Goal: Task Accomplishment & Management: Manage account settings

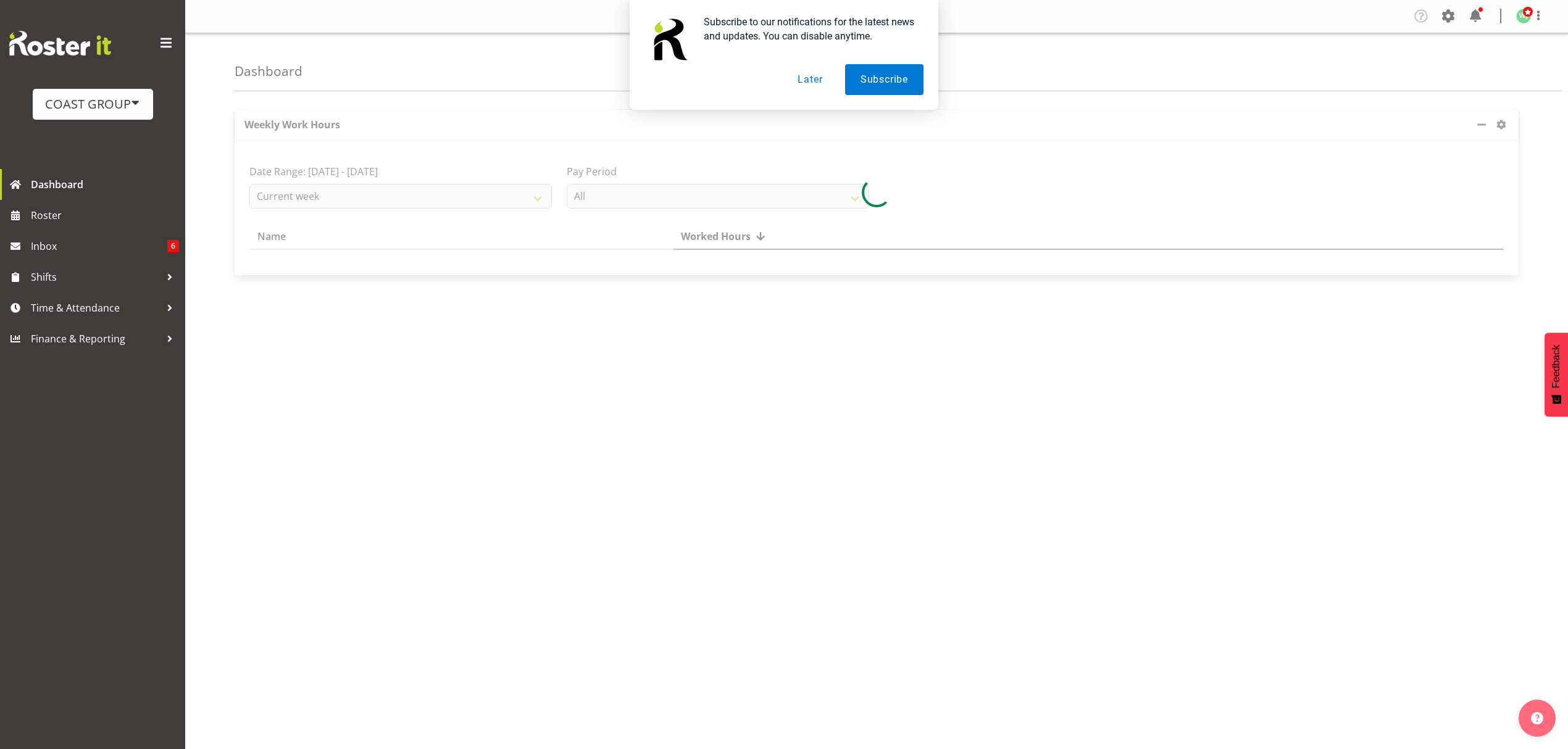
click at [811, 79] on button "Later" at bounding box center [810, 79] width 56 height 31
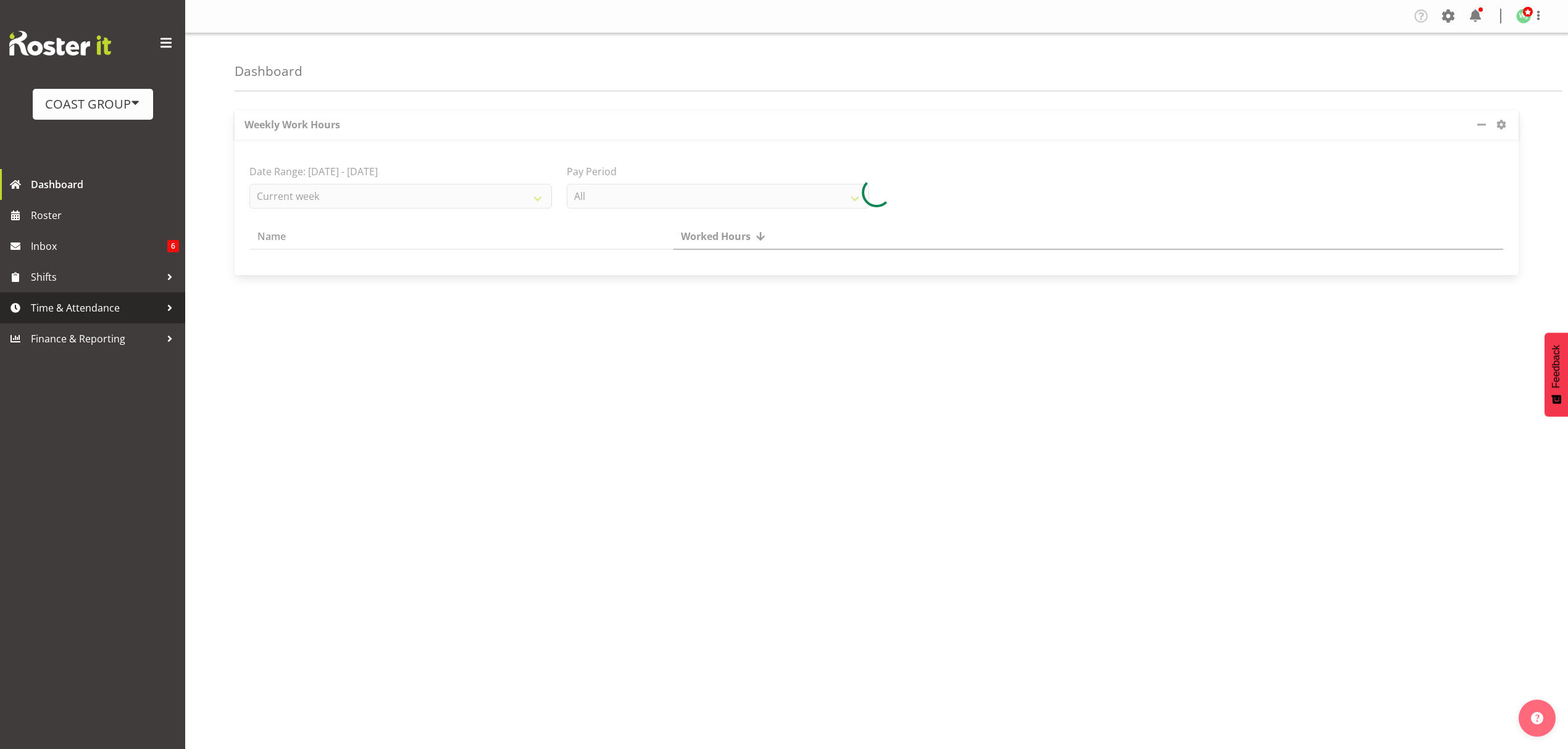
click at [120, 306] on span "Time & Attendance" at bounding box center [95, 308] width 129 height 19
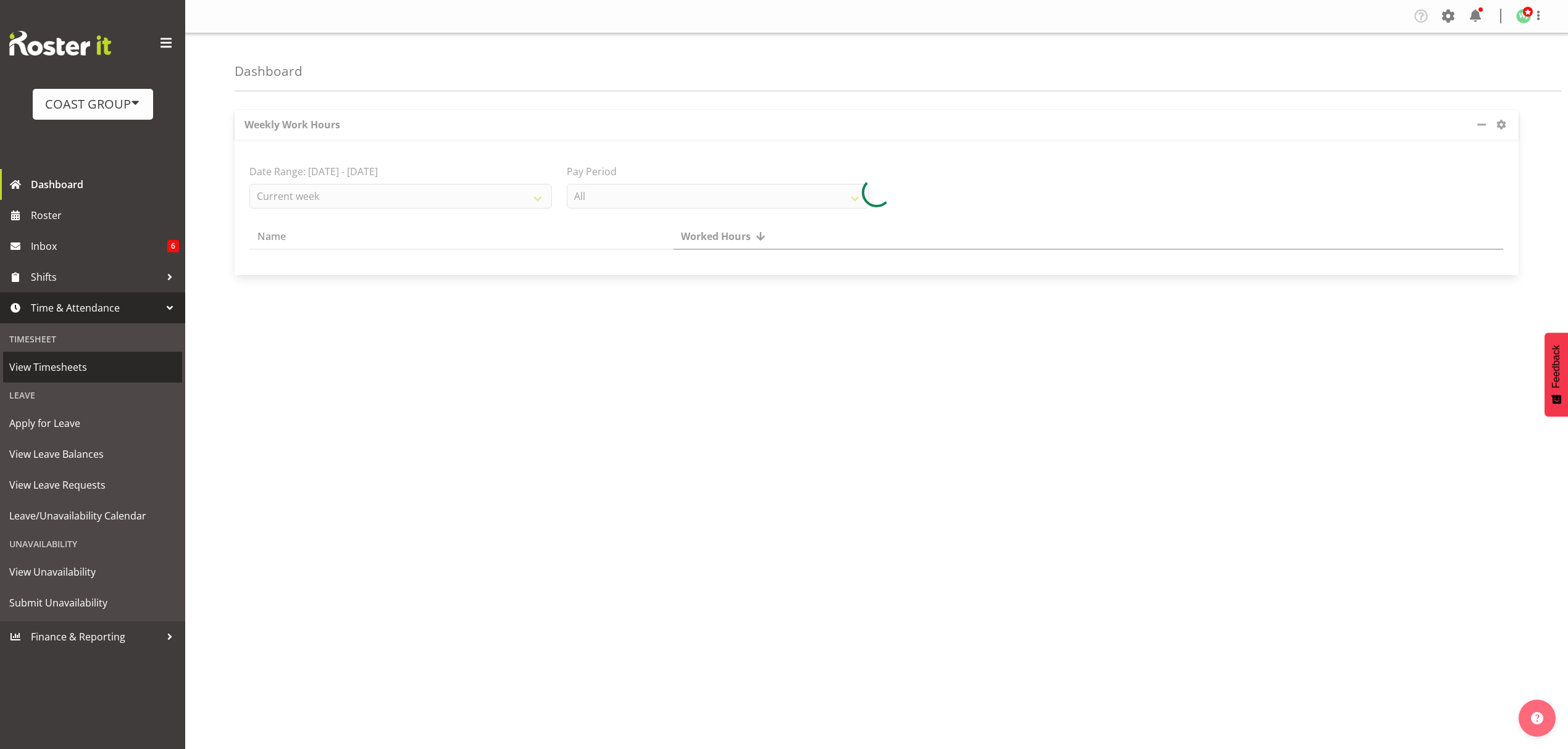
click at [82, 366] on span "View Timesheets" at bounding box center [92, 367] width 166 height 19
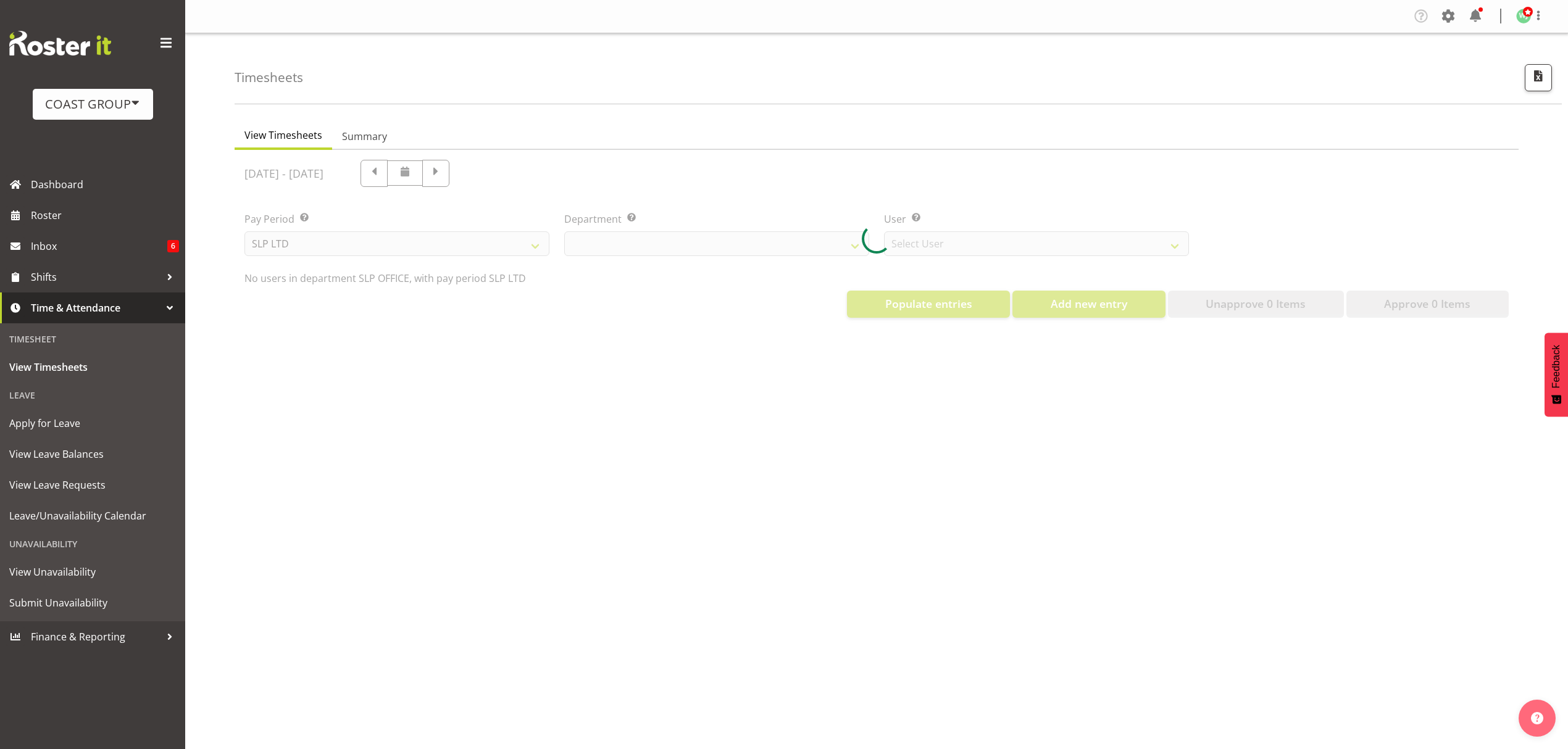
select select "25"
select select "7496"
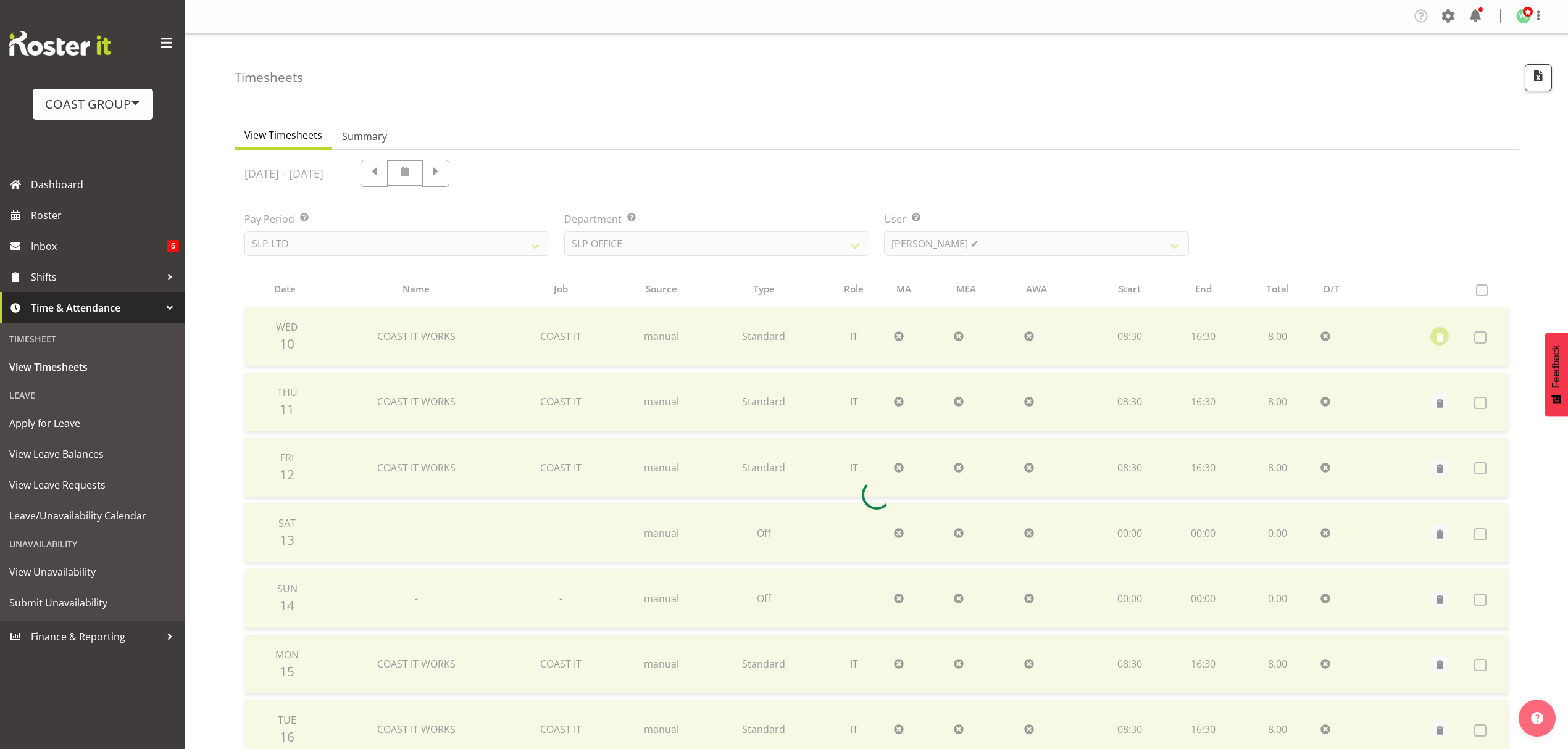
click at [374, 240] on div at bounding box center [876, 495] width 1284 height 690
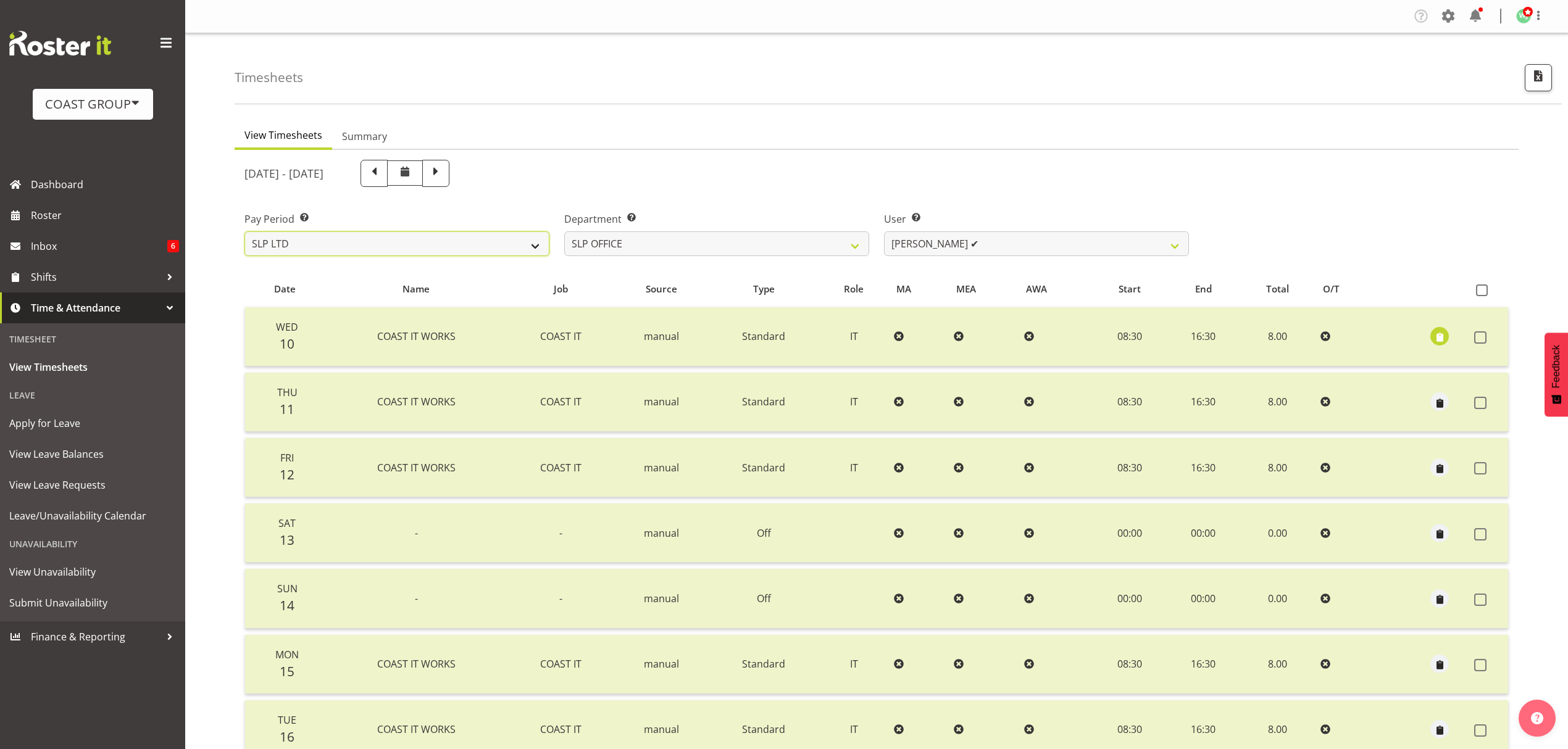
click at [369, 238] on select "SLP LTD EHS LTD DW LTD VEHICLES Carlton Events [PERSON_NAME] 120 Limited Wellin…" at bounding box center [396, 243] width 305 height 25
select select "7"
click at [244, 231] on select "SLP LTD EHS LTD DW LTD VEHICLES Carlton Events [PERSON_NAME] 120 Limited Wellin…" at bounding box center [396, 243] width 305 height 25
select select
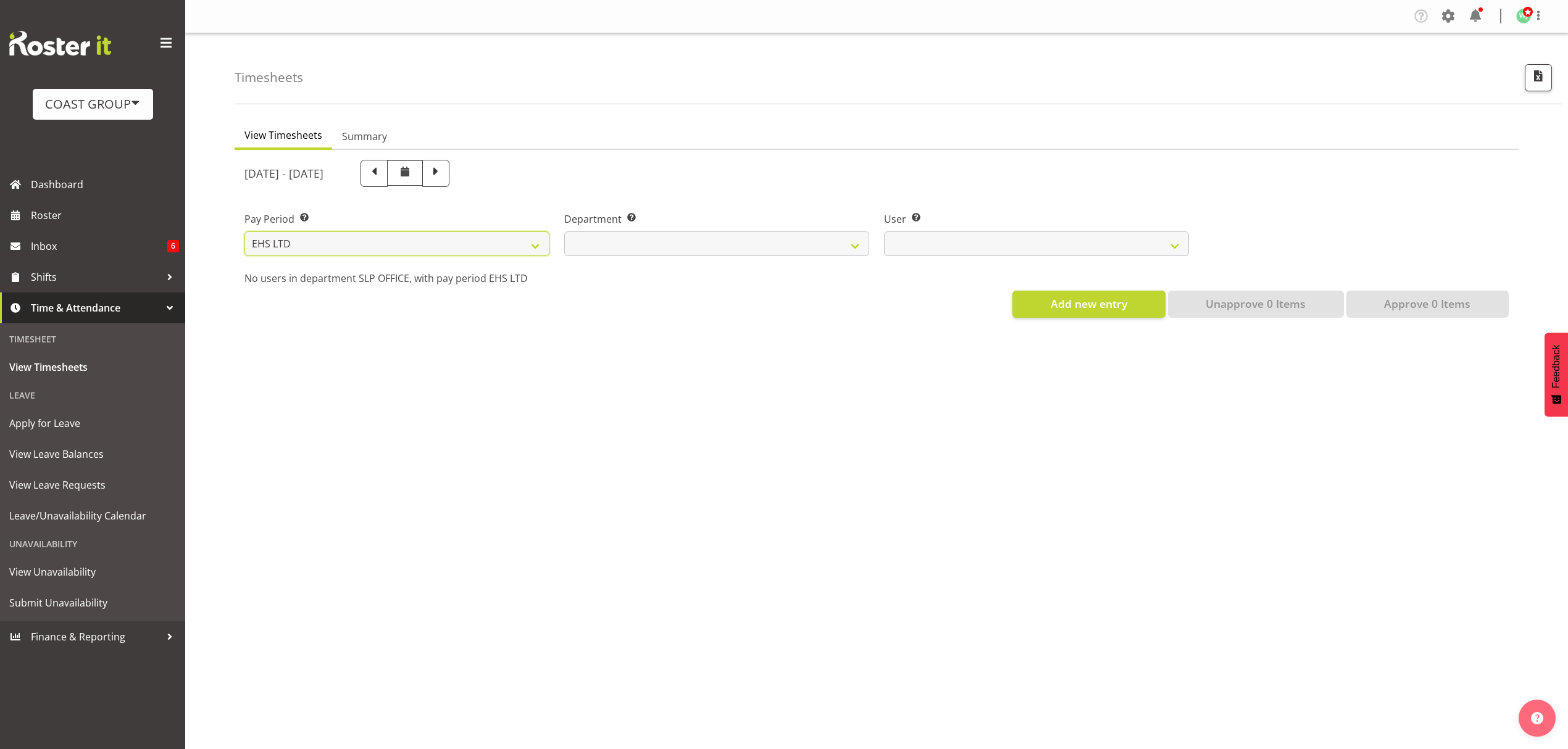
select select
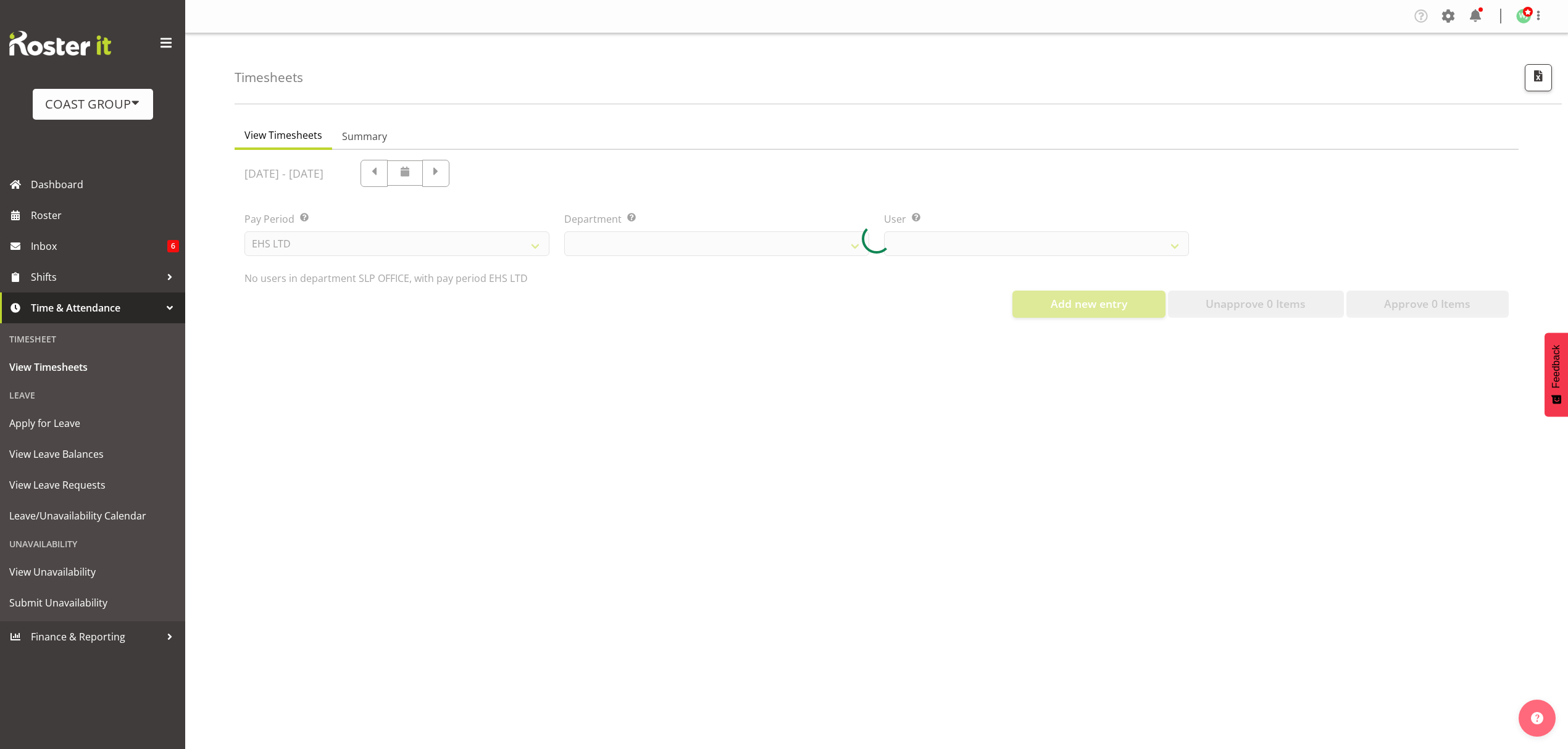
click at [691, 247] on div at bounding box center [876, 238] width 1284 height 178
select select
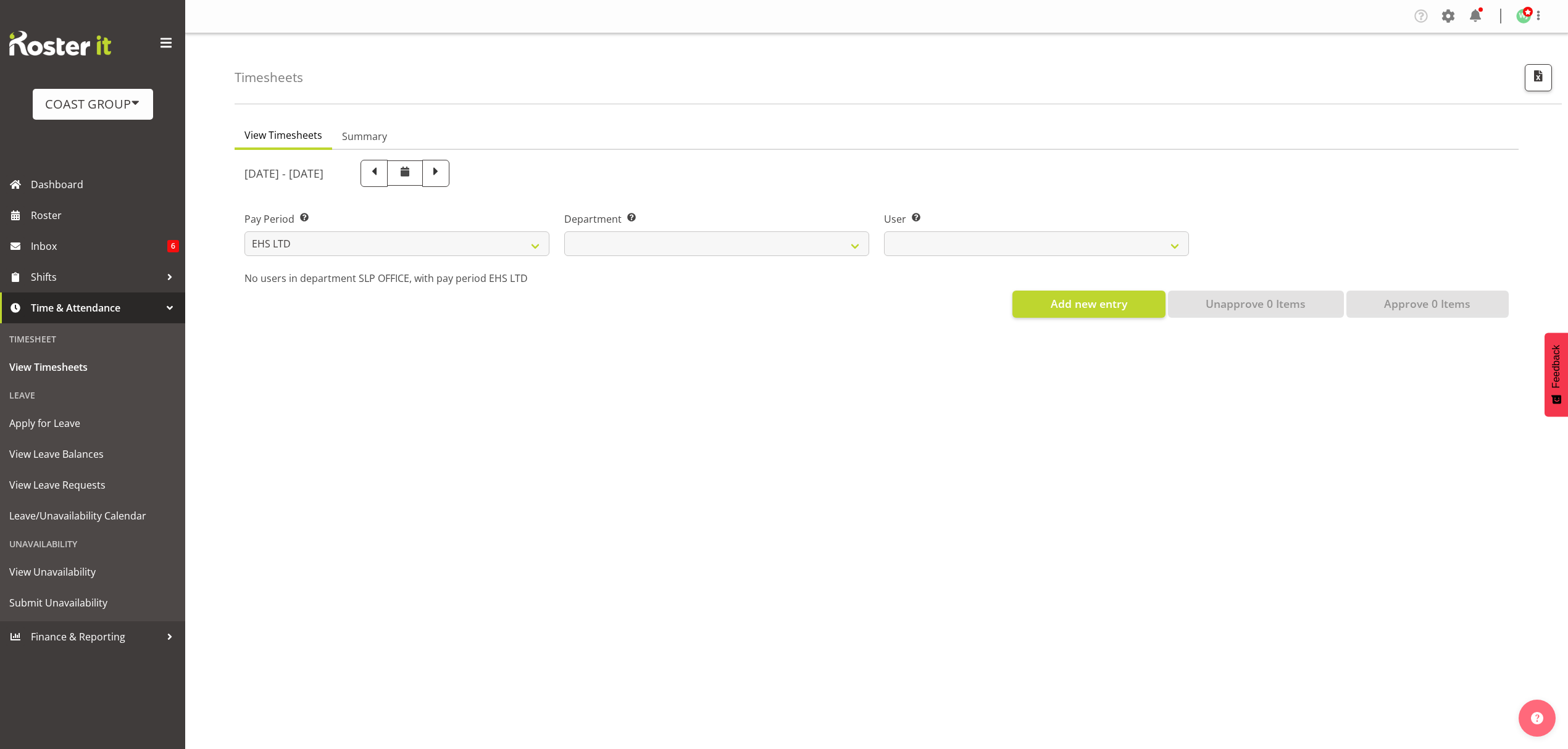
click at [731, 226] on label "Department Select which department you would like to view." at bounding box center [716, 218] width 305 height 15
click at [724, 241] on select "EHS AKL ACCOUNTS EHS AKL CARPET EHS AKL D&B EHS AKL DESIGNER EHS AKL FURNITURE …" at bounding box center [716, 243] width 305 height 25
select select "38"
click at [564, 231] on select "EHS AKL ACCOUNTS EHS AKL CARPET EHS AKL D&B EHS AKL DESIGNER EHS AKL FURNITURE …" at bounding box center [716, 243] width 305 height 25
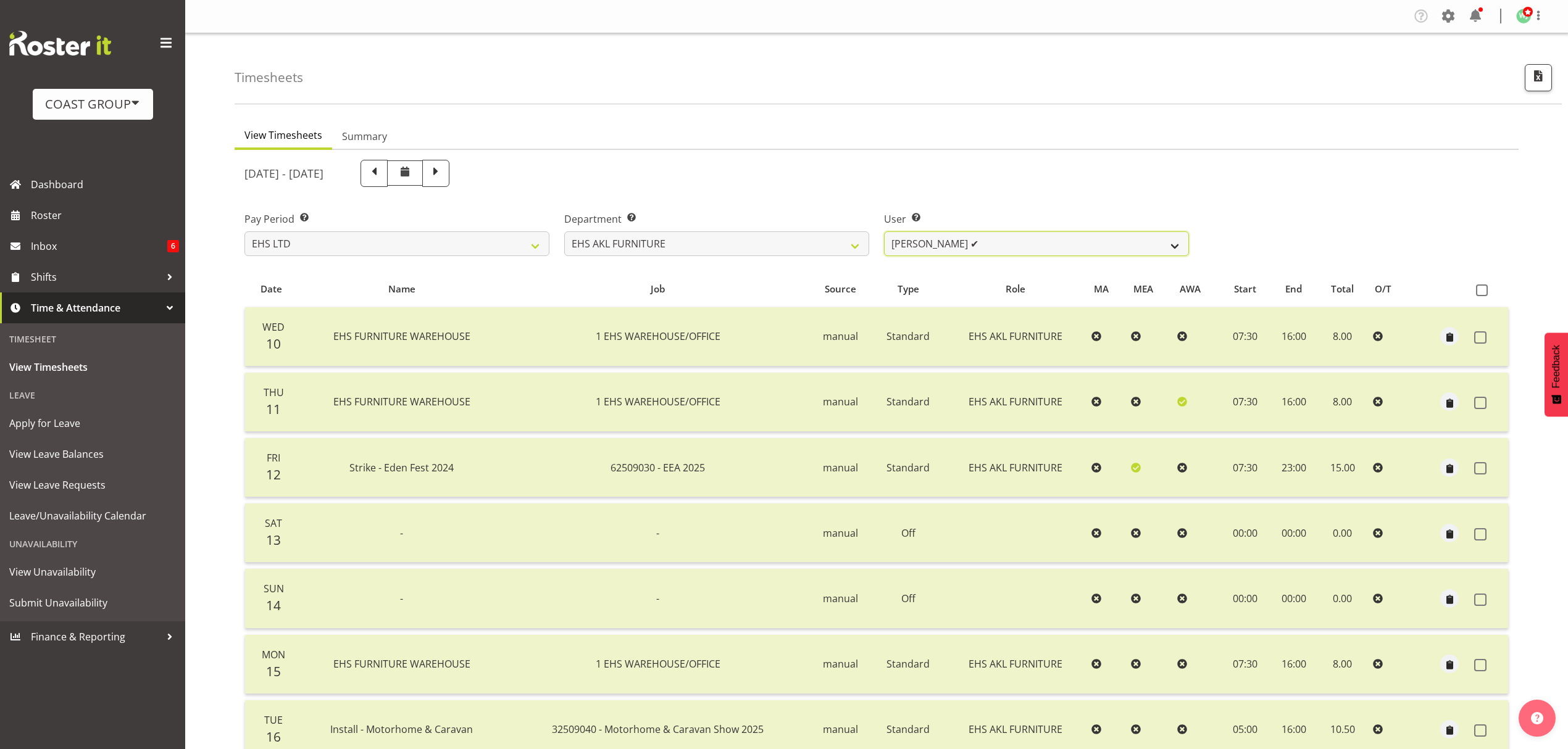
click at [1014, 244] on select "[PERSON_NAME] ✔ [PERSON_NAME] ✔ [PERSON_NAME] ✔ [PERSON_NAME] ✔ [PERSON_NAME] ✔…" at bounding box center [1036, 243] width 305 height 25
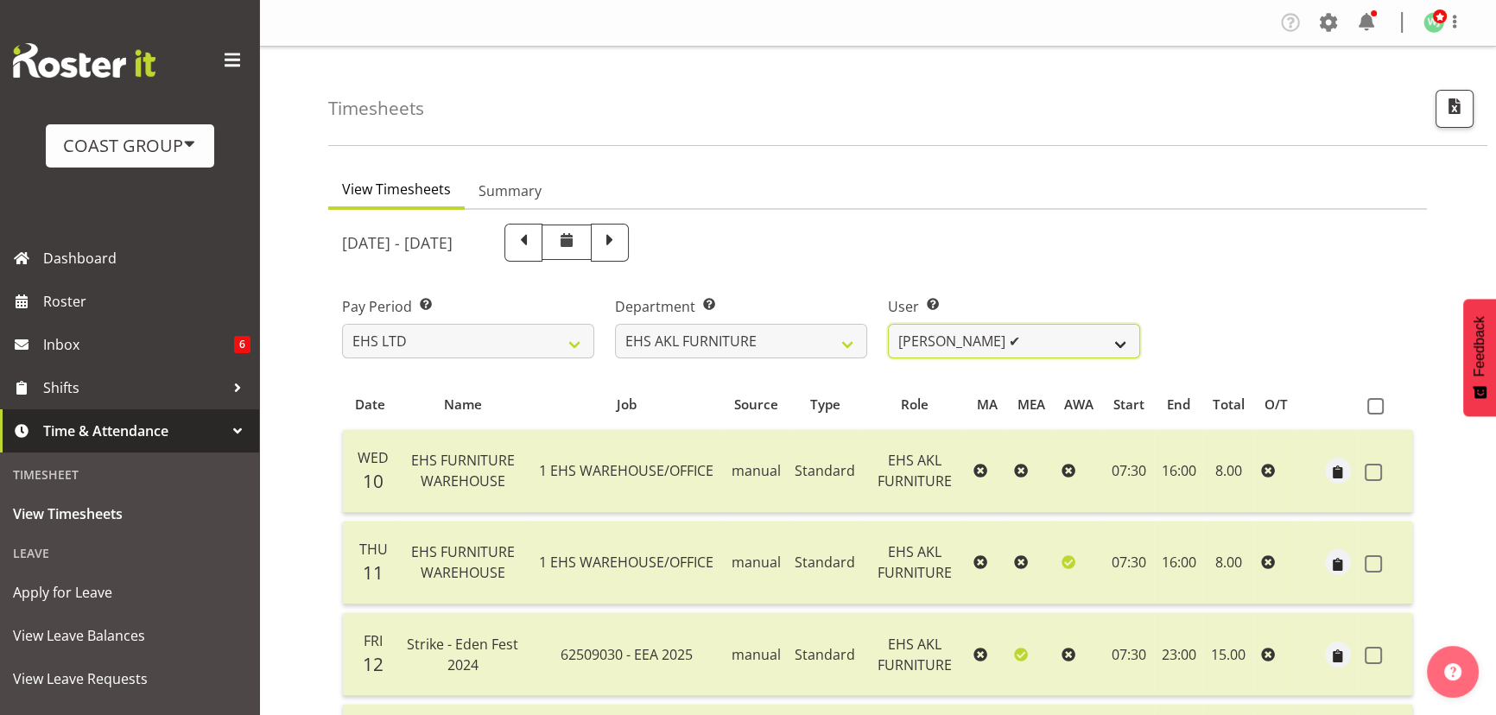
select select "3423"
click at [888, 324] on select "[PERSON_NAME] ✔ [PERSON_NAME] ✔ [PERSON_NAME] ✔ [PERSON_NAME] ✔ [PERSON_NAME] ✔…" at bounding box center [1014, 341] width 252 height 35
